Goal: Task Accomplishment & Management: Manage account settings

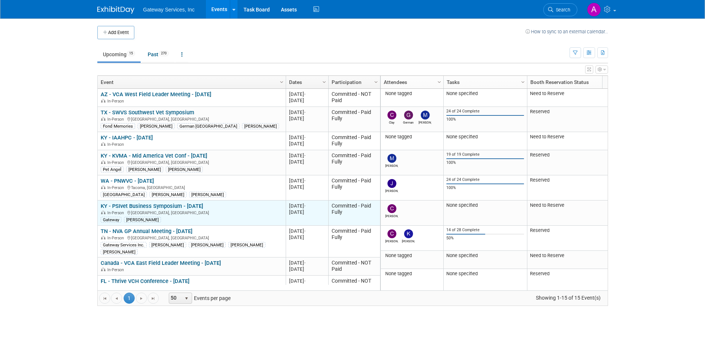
click at [157, 203] on link "KY - PSIvet Business Symposium - [DATE]" at bounding box center [152, 206] width 103 height 7
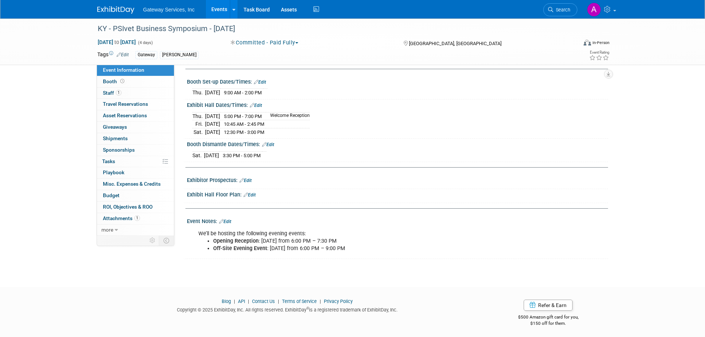
scroll to position [76, 0]
click at [230, 220] on link "Edit" at bounding box center [225, 220] width 12 height 5
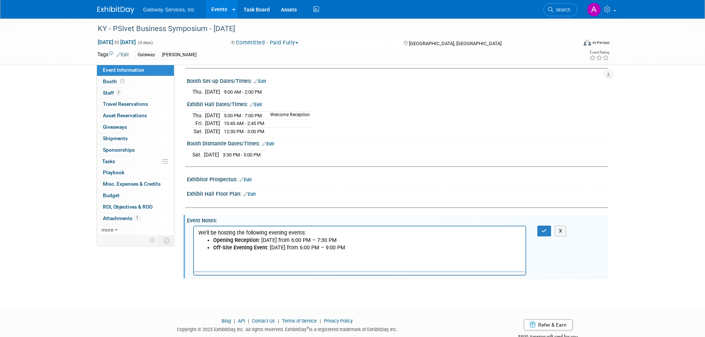
scroll to position [0, 0]
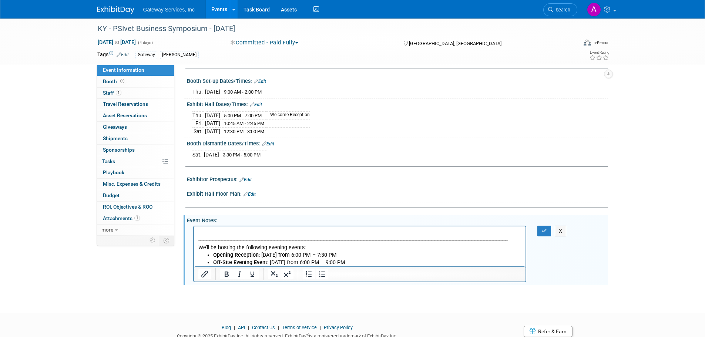
click at [205, 232] on p "Rich Text Area. Press ALT-0 for help." at bounding box center [360, 232] width 324 height 7
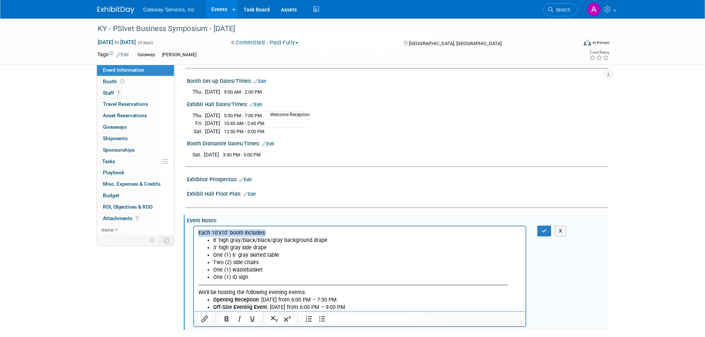
drag, startPoint x: 276, startPoint y: 234, endPoint x: 199, endPoint y: 236, distance: 77.0
click at [199, 236] on p "Each 10'x10' booth includes:" at bounding box center [360, 232] width 324 height 7
click at [230, 317] on icon "Bold" at bounding box center [226, 319] width 9 height 9
click at [194, 234] on html "Each 10'x10' booth includes: 8' high gray/black/black/gray background drape 3' …" at bounding box center [360, 268] width 332 height 85
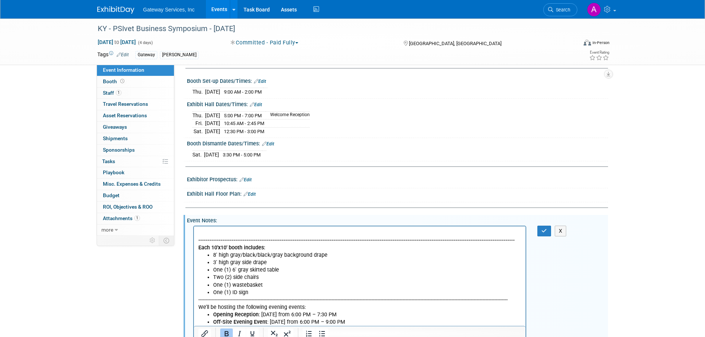
drag, startPoint x: 542, startPoint y: 228, endPoint x: 532, endPoint y: 221, distance: 11.9
click at [542, 226] on button "button" at bounding box center [545, 231] width 14 height 11
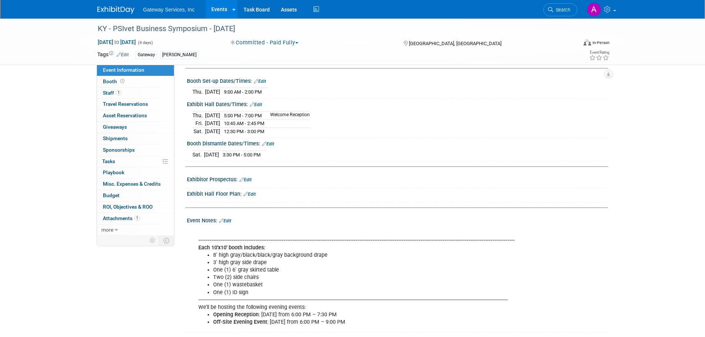
click at [261, 106] on link "Edit" at bounding box center [256, 104] width 12 height 5
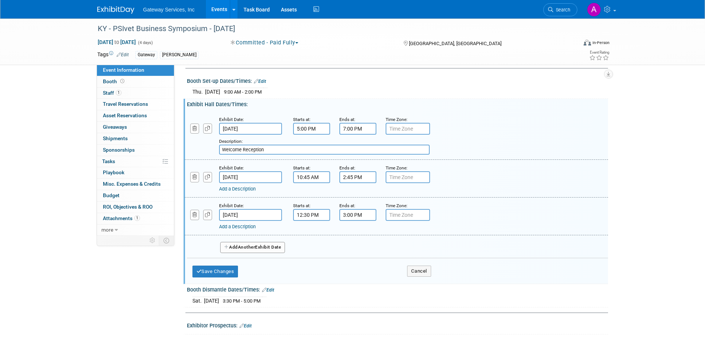
click at [364, 217] on input "3:00 PM" at bounding box center [358, 215] width 37 height 12
click at [391, 250] on span "00" at bounding box center [391, 249] width 14 height 13
click at [392, 250] on td "30" at bounding box center [401, 254] width 24 height 20
type input "3:30 PM"
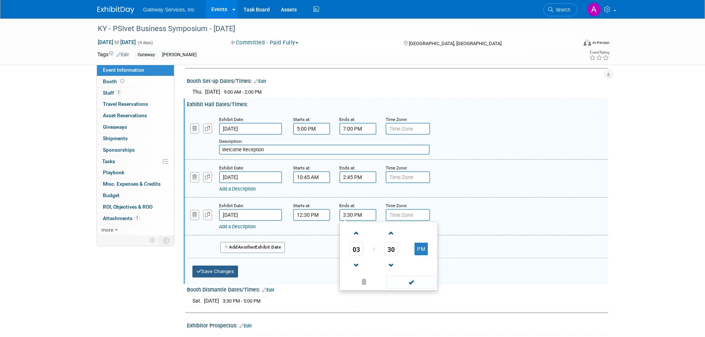
click at [236, 274] on button "Save Changes" at bounding box center [216, 272] width 46 height 12
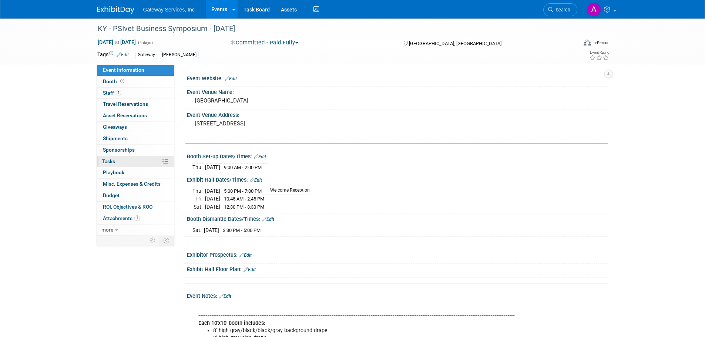
click at [134, 162] on link "0% Tasks 0%" at bounding box center [135, 161] width 77 height 11
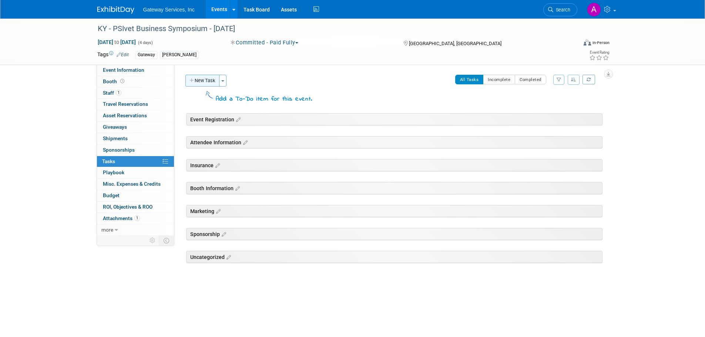
click at [209, 84] on button "New Task" at bounding box center [203, 81] width 34 height 12
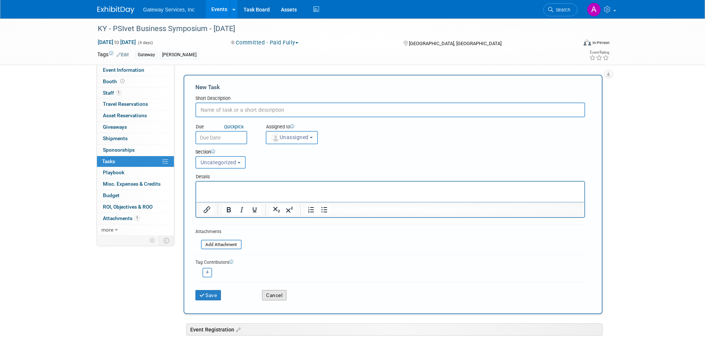
click at [272, 294] on button "Cancel" at bounding box center [274, 295] width 24 height 10
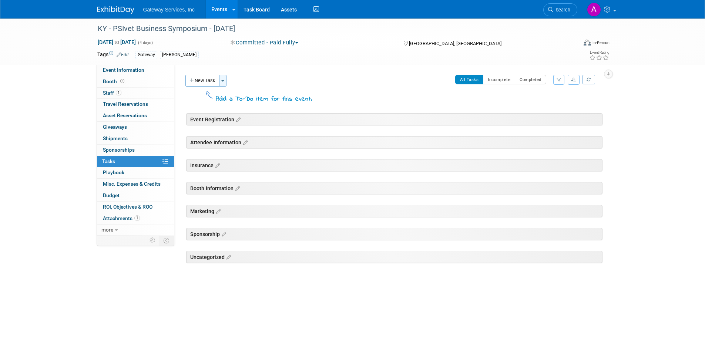
click at [226, 85] on button "Toggle Dropdown" at bounding box center [222, 81] width 7 height 12
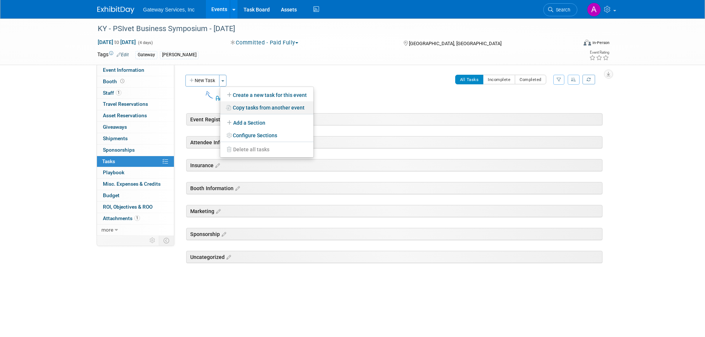
click at [284, 105] on link "Copy tasks from another event" at bounding box center [266, 107] width 93 height 13
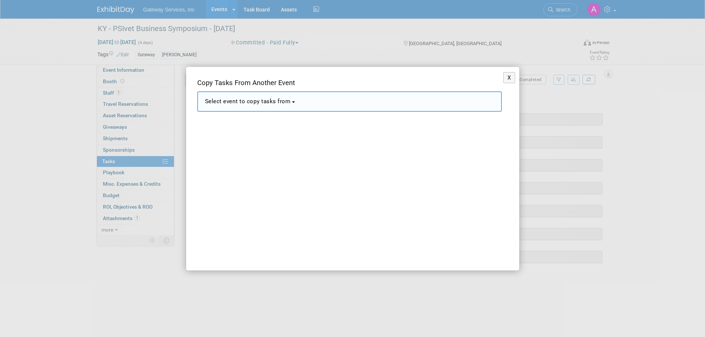
click at [284, 105] on button "Select event to copy tasks from" at bounding box center [349, 101] width 305 height 20
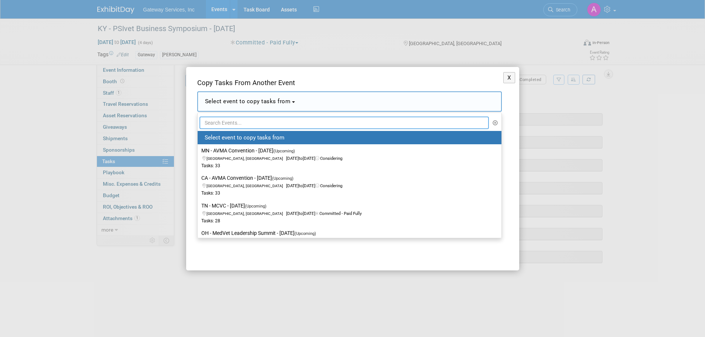
click at [280, 123] on input "text" at bounding box center [345, 123] width 290 height 13
type input "main"
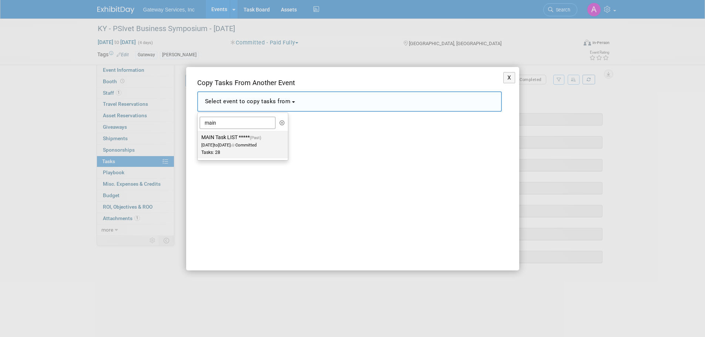
click at [259, 136] on span "(Past)" at bounding box center [255, 138] width 11 height 5
click at [199, 136] on input "MAIN Task LIST ***** (Past) Jan 1, 2025 to Jan 4, 2025 Committed Tasks: 28" at bounding box center [196, 137] width 5 height 5
select select "11111013"
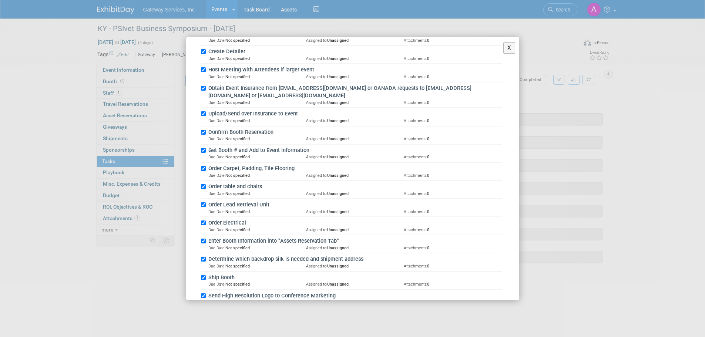
scroll to position [443, 0]
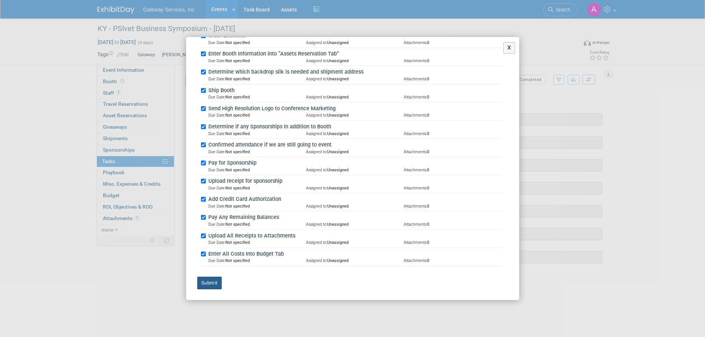
click at [211, 282] on button "Submit" at bounding box center [209, 283] width 24 height 13
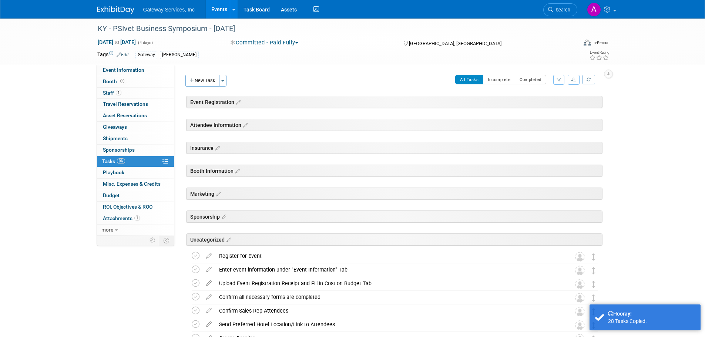
scroll to position [148, 0]
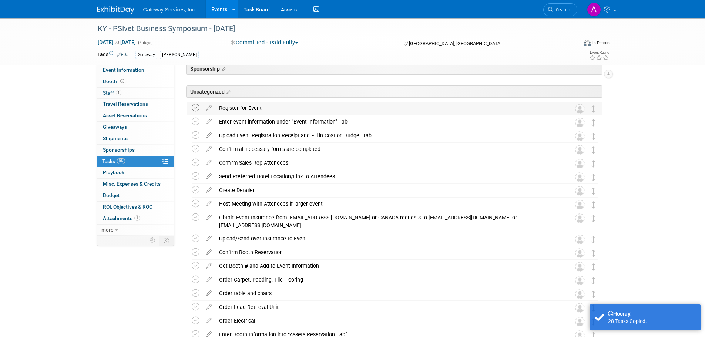
click at [194, 108] on icon at bounding box center [196, 108] width 8 height 8
click at [193, 119] on icon at bounding box center [196, 122] width 8 height 8
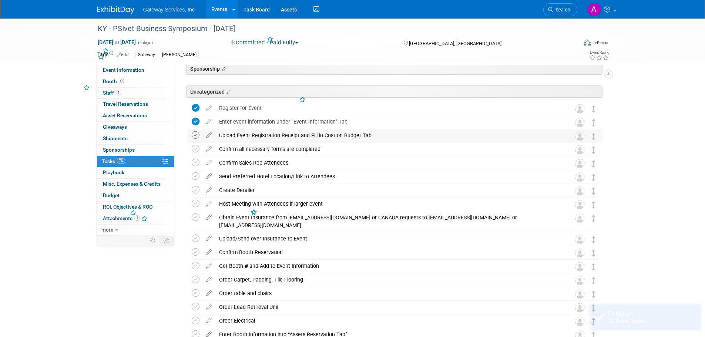
click at [197, 136] on icon at bounding box center [196, 135] width 8 height 8
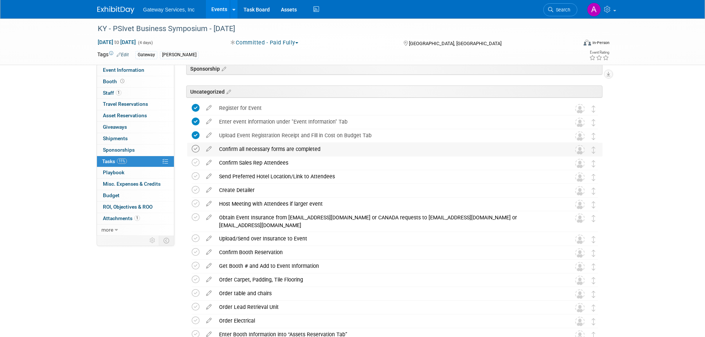
click at [198, 150] on icon at bounding box center [196, 149] width 8 height 8
click at [193, 162] on icon at bounding box center [196, 163] width 8 height 8
click at [195, 176] on icon at bounding box center [196, 177] width 8 height 8
click at [210, 204] on icon at bounding box center [209, 202] width 13 height 9
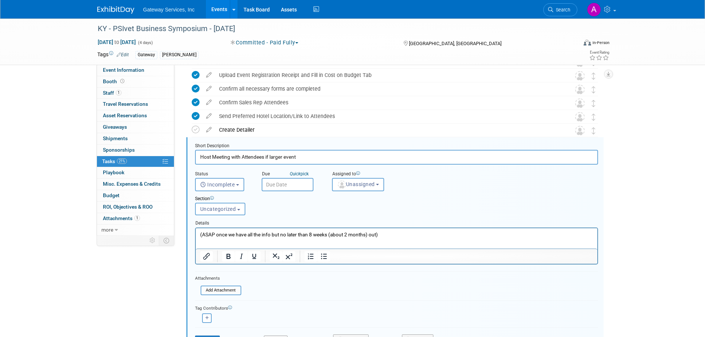
scroll to position [237, 0]
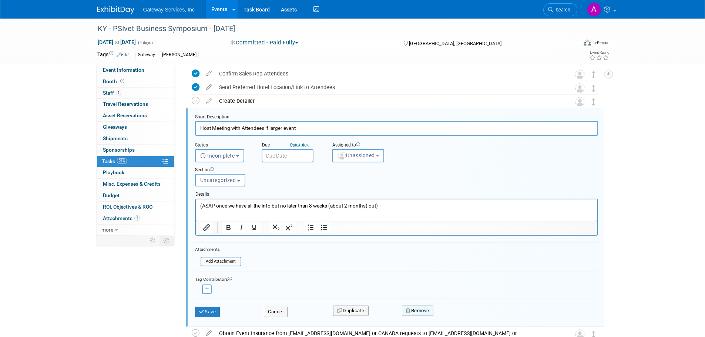
click at [420, 310] on button "Remove" at bounding box center [417, 311] width 31 height 10
click at [458, 317] on link "Yes" at bounding box center [459, 317] width 21 height 12
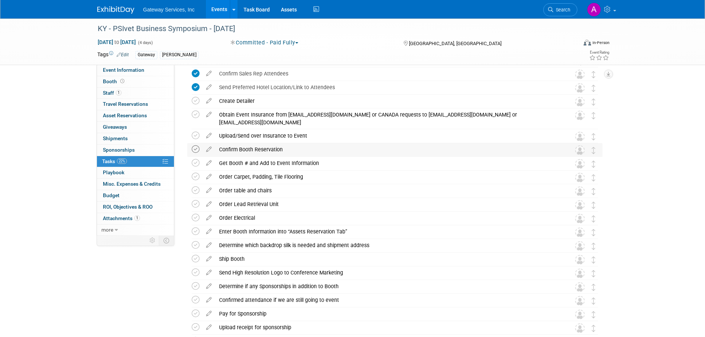
click at [195, 152] on icon at bounding box center [196, 150] width 8 height 8
click at [193, 165] on icon at bounding box center [196, 163] width 8 height 8
click at [243, 164] on div "Get Booth # and Add to Event Information" at bounding box center [388, 163] width 345 height 13
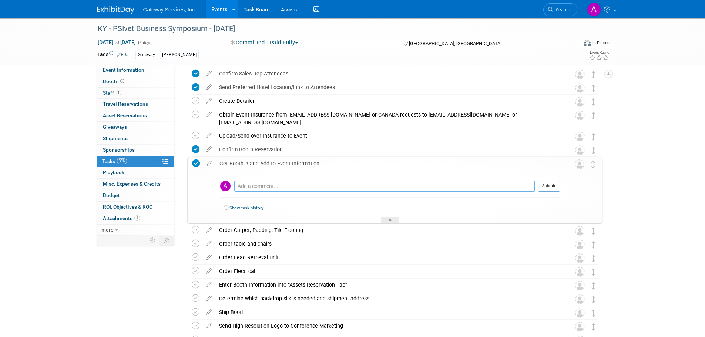
click at [256, 187] on textarea at bounding box center [384, 186] width 301 height 11
type textarea "202"
click at [552, 187] on button "Submit" at bounding box center [549, 186] width 22 height 11
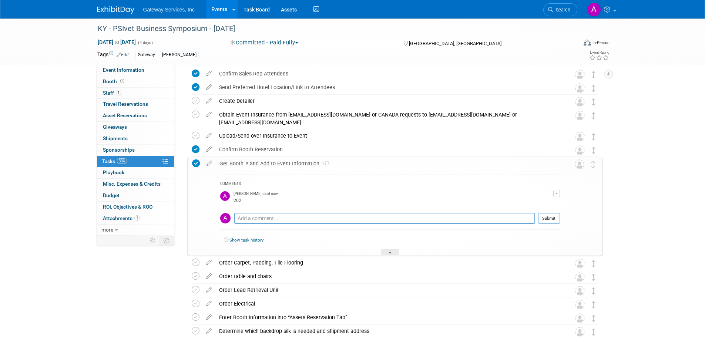
click at [253, 167] on div "Get Booth # and Add to Event Information 1" at bounding box center [388, 163] width 344 height 13
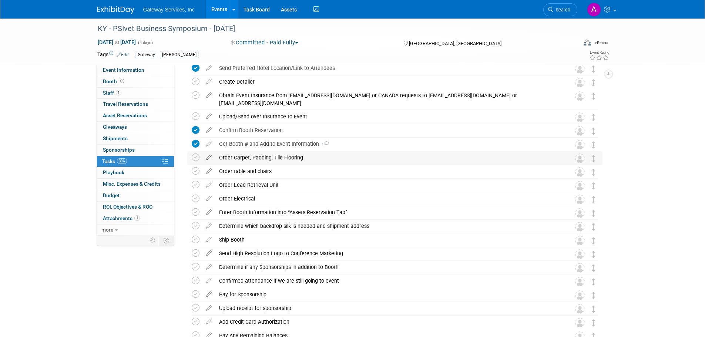
scroll to position [274, 0]
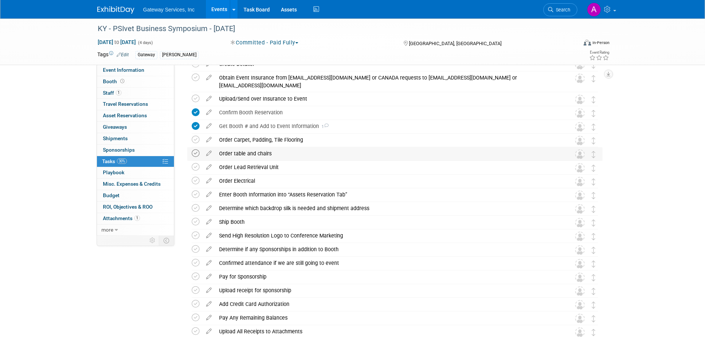
click at [194, 156] on icon at bounding box center [196, 154] width 8 height 8
click at [241, 151] on div "Order table and chairs" at bounding box center [388, 153] width 345 height 13
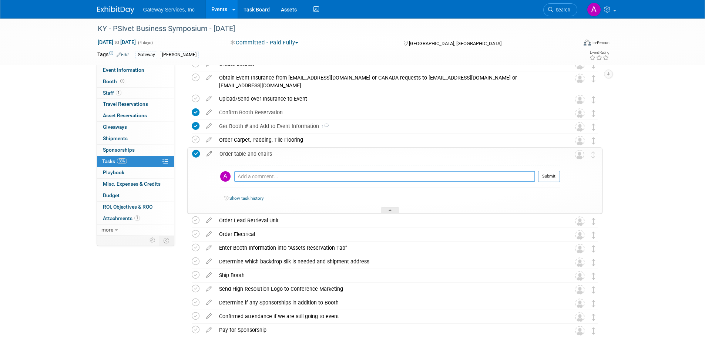
click at [263, 180] on textarea at bounding box center [384, 176] width 301 height 11
type textarea "Included"
click at [541, 180] on button "Submit" at bounding box center [549, 176] width 22 height 11
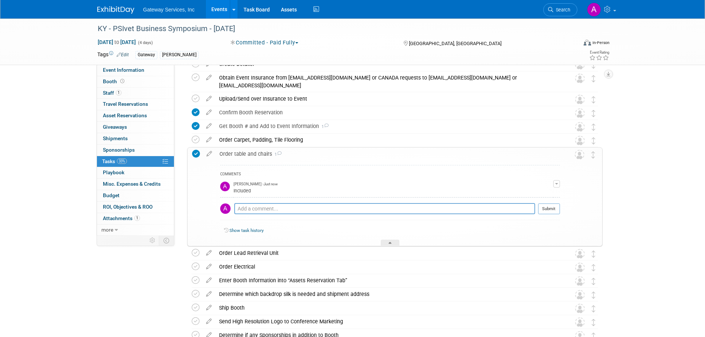
click at [258, 155] on div "Order table and chairs 1" at bounding box center [388, 154] width 344 height 13
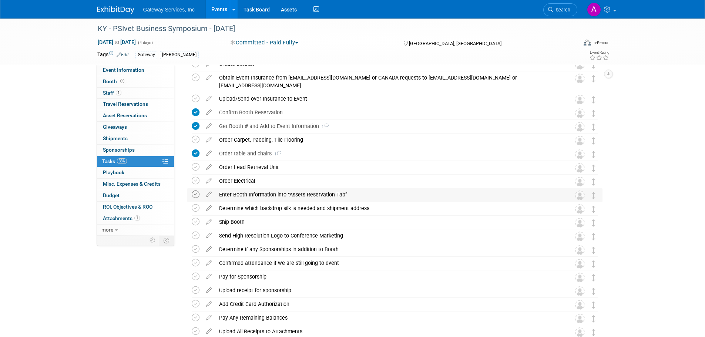
click at [195, 196] on icon at bounding box center [196, 195] width 8 height 8
click at [194, 209] on icon at bounding box center [196, 208] width 8 height 8
click at [194, 223] on icon at bounding box center [196, 222] width 8 height 8
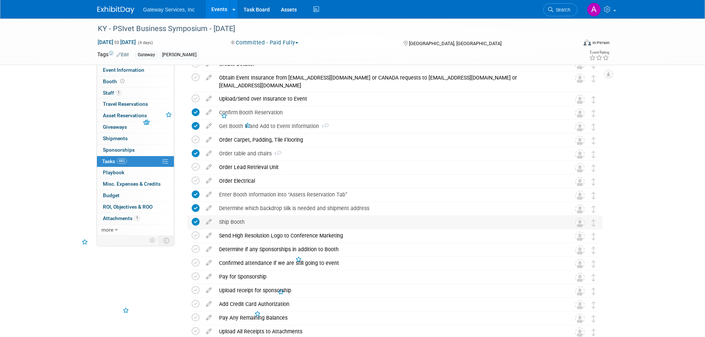
click at [221, 221] on div "Ship Booth" at bounding box center [388, 222] width 345 height 13
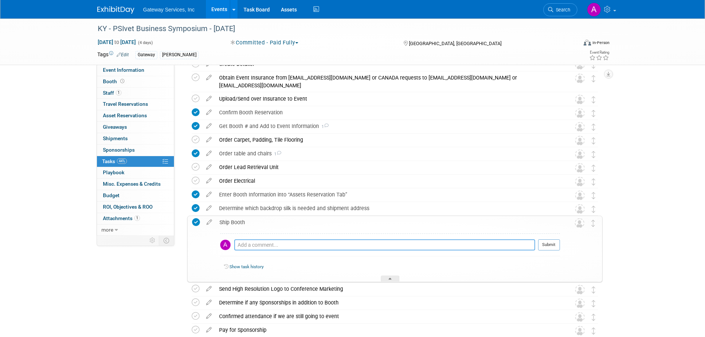
click at [250, 245] on textarea at bounding box center [384, 245] width 301 height 11
type textarea "fern will pick up from me and drop off to me"
click at [548, 246] on button "Submit" at bounding box center [549, 245] width 22 height 11
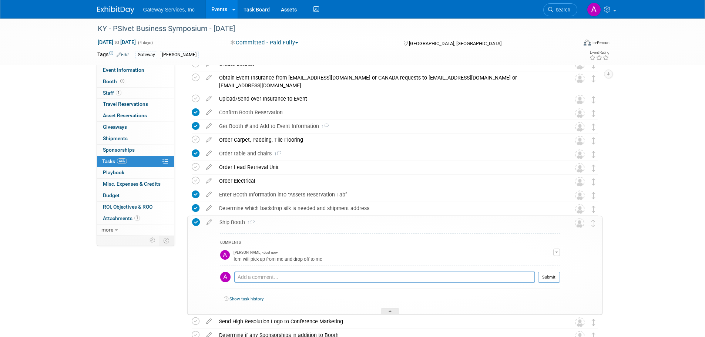
click at [230, 223] on div "Ship Booth 1" at bounding box center [388, 222] width 344 height 13
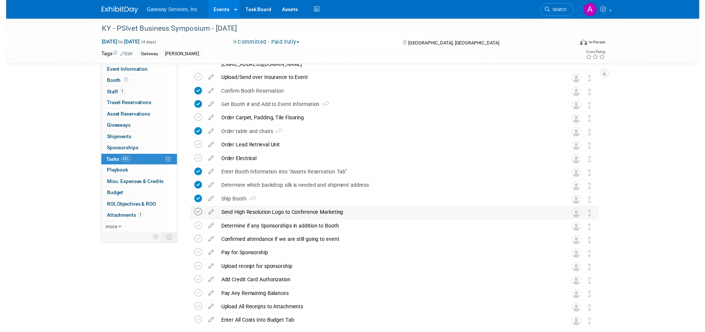
scroll to position [311, 0]
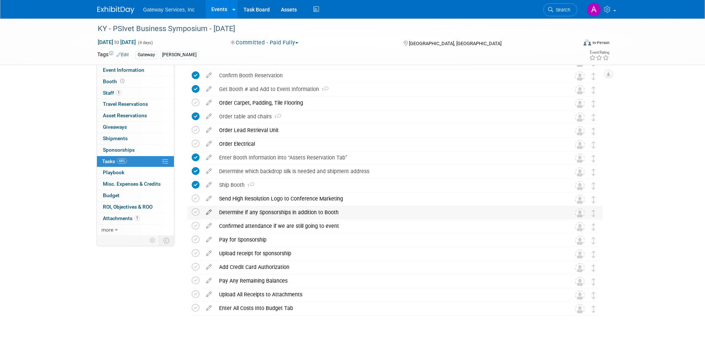
drag, startPoint x: 197, startPoint y: 216, endPoint x: 204, endPoint y: 214, distance: 6.9
click at [197, 216] on icon at bounding box center [196, 212] width 8 height 8
click at [240, 213] on div "Determine if any Sponsorships in addition to Booth" at bounding box center [388, 212] width 345 height 13
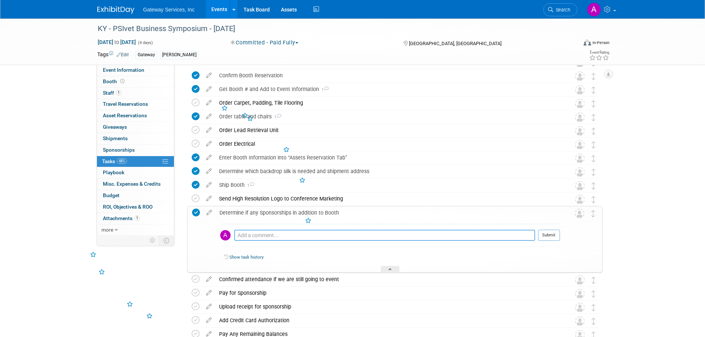
click at [247, 235] on textarea at bounding box center [384, 235] width 301 height 11
type textarea "none"
click at [553, 230] on button "Submit" at bounding box center [549, 235] width 22 height 11
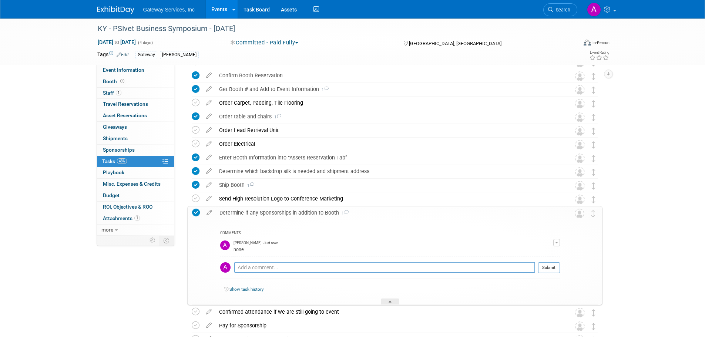
click at [281, 212] on div "Determine if any Sponsorships in addition to Booth 1" at bounding box center [388, 213] width 344 height 13
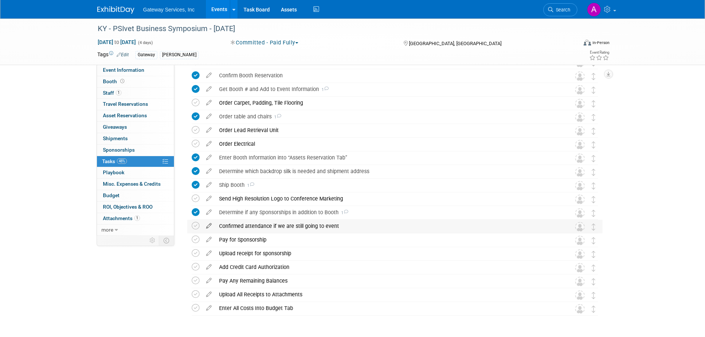
click at [206, 225] on icon at bounding box center [209, 224] width 13 height 9
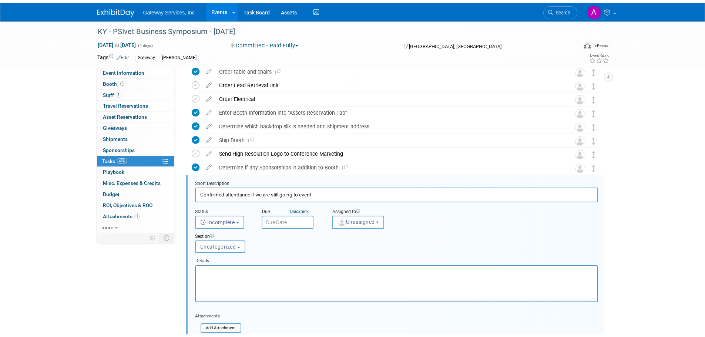
scroll to position [423, 0]
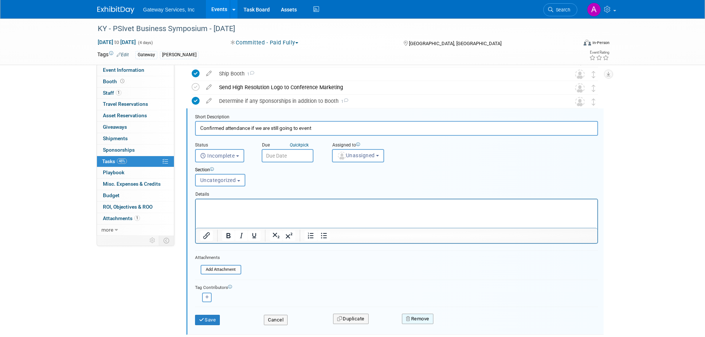
click at [415, 322] on button "Remove" at bounding box center [417, 319] width 31 height 10
click at [453, 323] on icon at bounding box center [454, 325] width 4 height 4
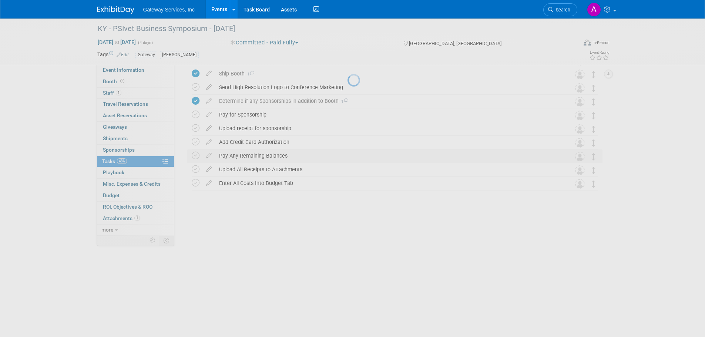
scroll to position [321, 0]
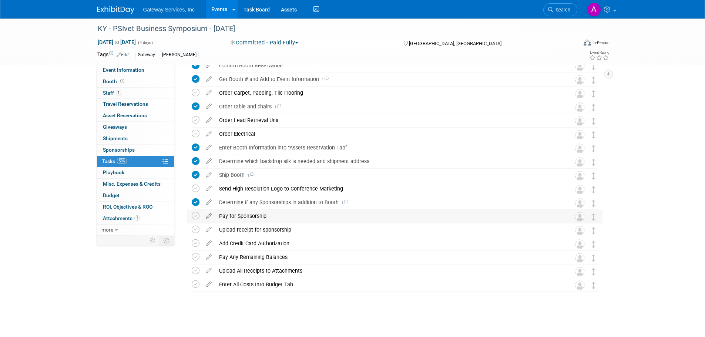
click at [208, 216] on icon at bounding box center [209, 214] width 13 height 9
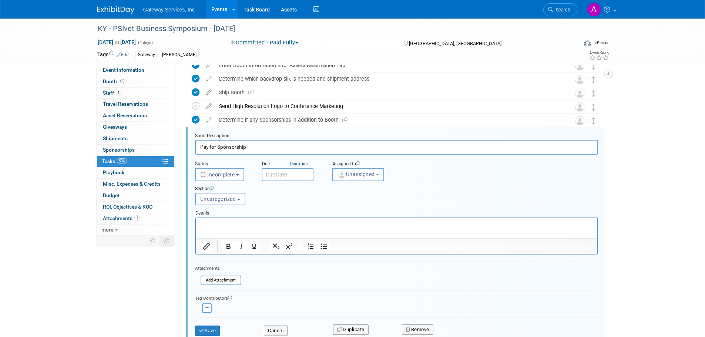
scroll to position [423, 0]
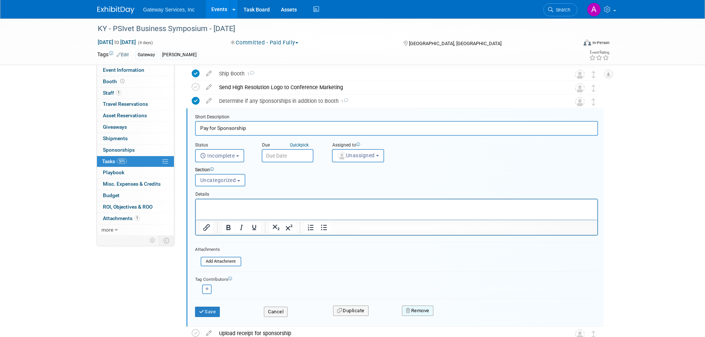
click at [421, 309] on button "Remove" at bounding box center [417, 311] width 31 height 10
click at [457, 312] on link "Yes" at bounding box center [459, 317] width 21 height 12
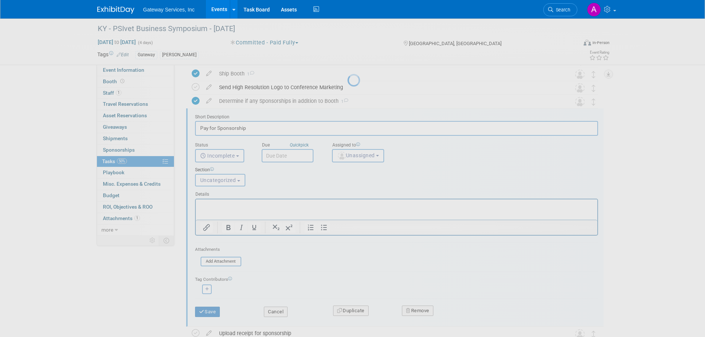
scroll to position [308, 0]
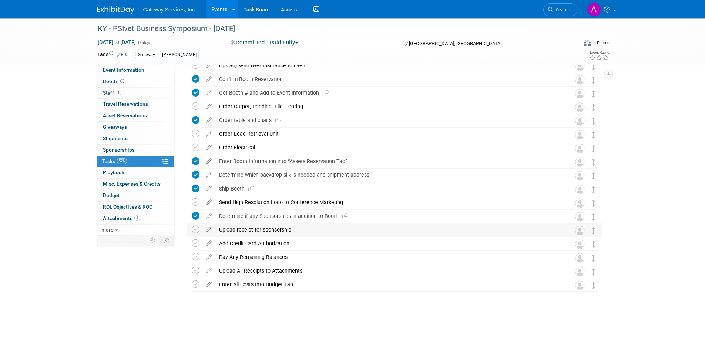
click at [211, 227] on icon at bounding box center [209, 228] width 13 height 9
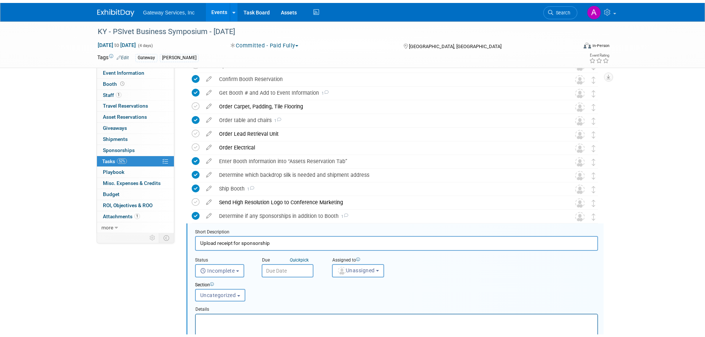
scroll to position [423, 0]
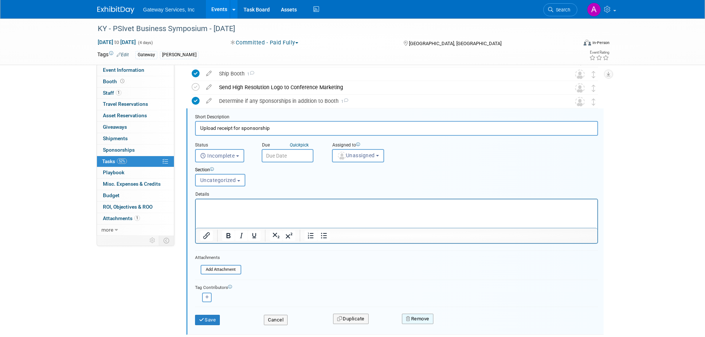
click at [417, 315] on button "Remove" at bounding box center [417, 319] width 31 height 10
click at [458, 324] on link "Yes" at bounding box center [459, 325] width 21 height 12
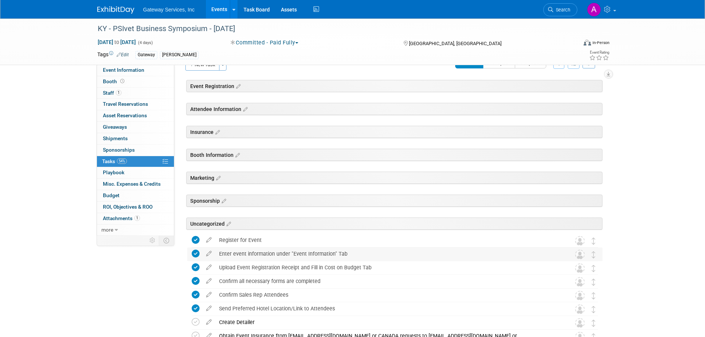
scroll to position [0, 0]
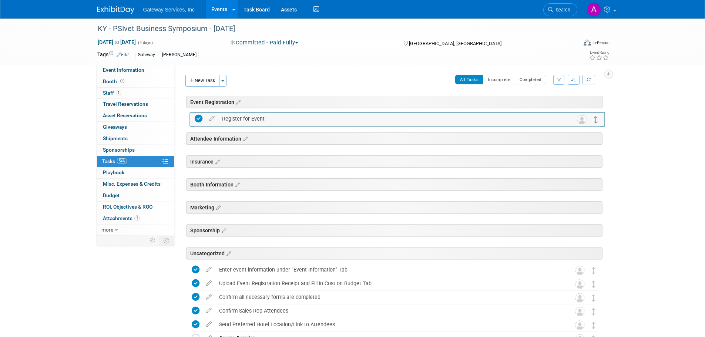
drag, startPoint x: 594, startPoint y: 258, endPoint x: 596, endPoint y: 118, distance: 139.2
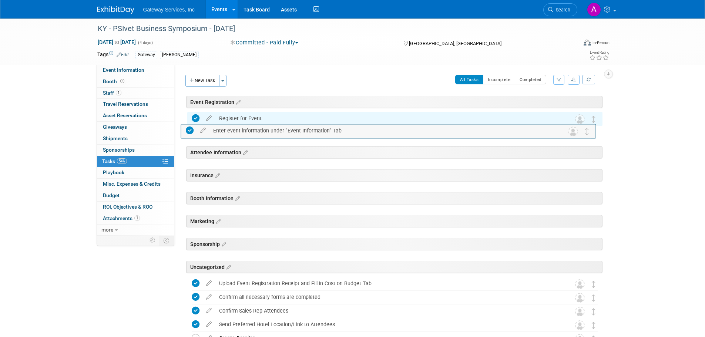
drag, startPoint x: 592, startPoint y: 267, endPoint x: 587, endPoint y: 129, distance: 138.2
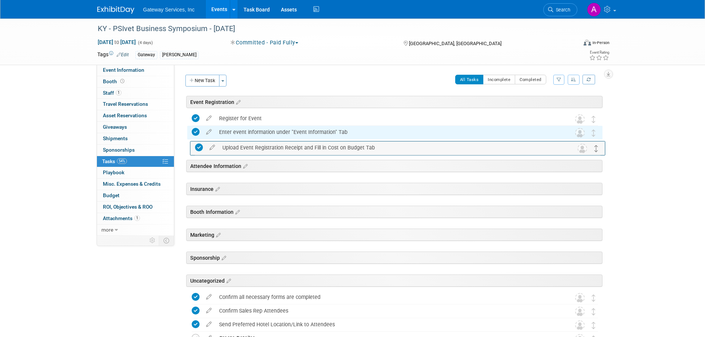
drag, startPoint x: 594, startPoint y: 283, endPoint x: 597, endPoint y: 146, distance: 136.3
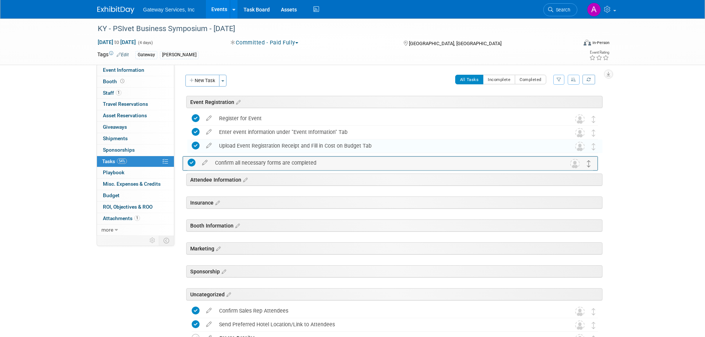
drag, startPoint x: 595, startPoint y: 298, endPoint x: 590, endPoint y: 163, distance: 134.9
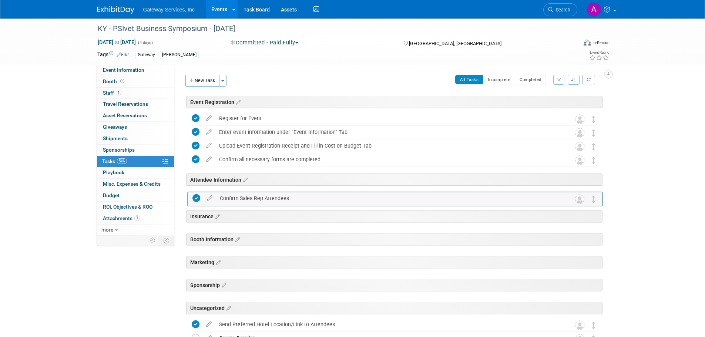
drag, startPoint x: 591, startPoint y: 313, endPoint x: 591, endPoint y: 200, distance: 112.9
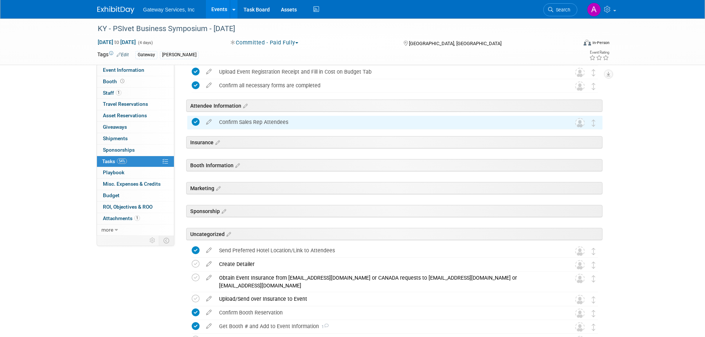
scroll to position [111, 0]
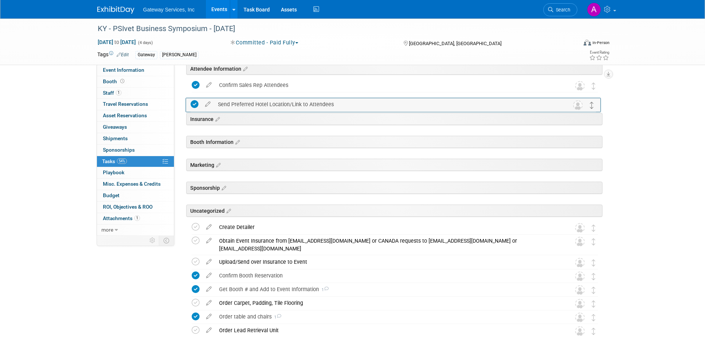
drag, startPoint x: 592, startPoint y: 217, endPoint x: 590, endPoint y: 107, distance: 109.6
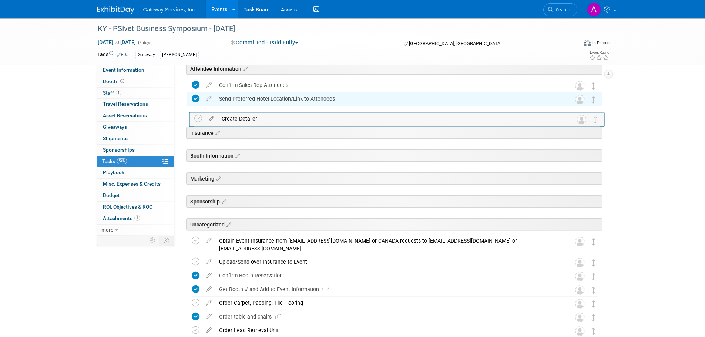
drag, startPoint x: 595, startPoint y: 227, endPoint x: 597, endPoint y: 118, distance: 109.3
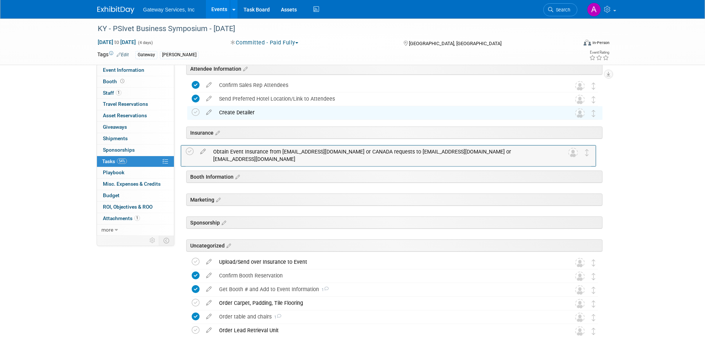
drag, startPoint x: 598, startPoint y: 244, endPoint x: 591, endPoint y: 155, distance: 89.8
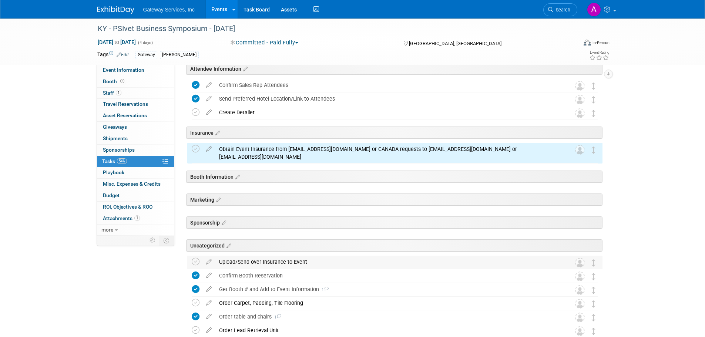
click at [588, 261] on td at bounding box center [582, 262] width 15 height 13
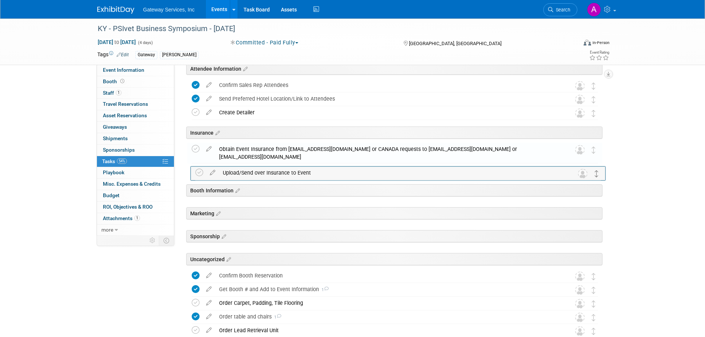
drag, startPoint x: 595, startPoint y: 264, endPoint x: 598, endPoint y: 174, distance: 90.8
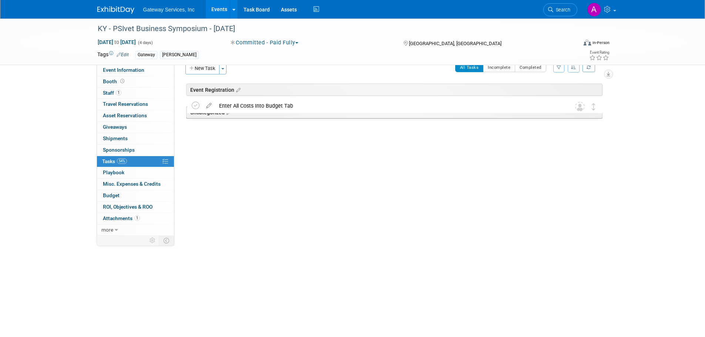
scroll to position [12, 0]
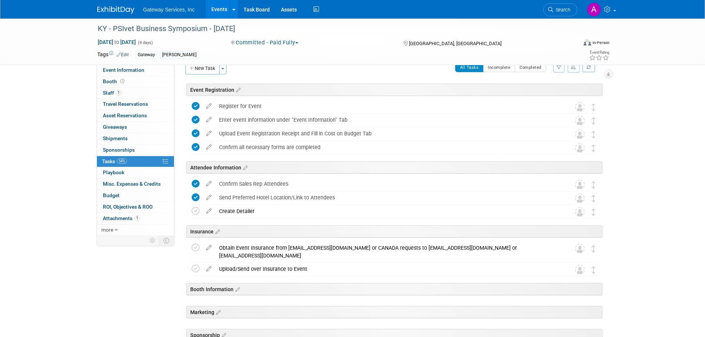
click at [115, 11] on img at bounding box center [115, 9] width 37 height 7
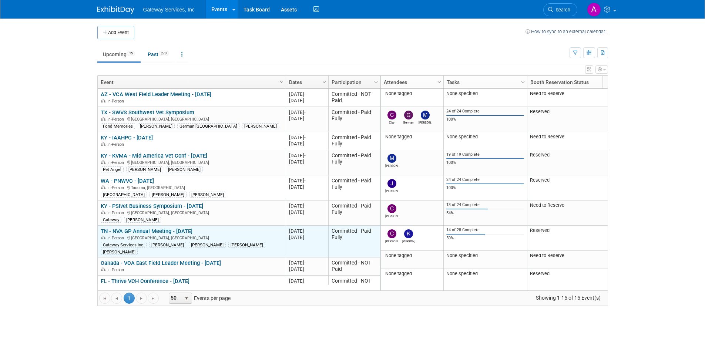
click at [159, 229] on link "TN - NVA GP Annual Meeting - [DATE]" at bounding box center [147, 231] width 92 height 7
